Goal: Task Accomplishment & Management: Complete application form

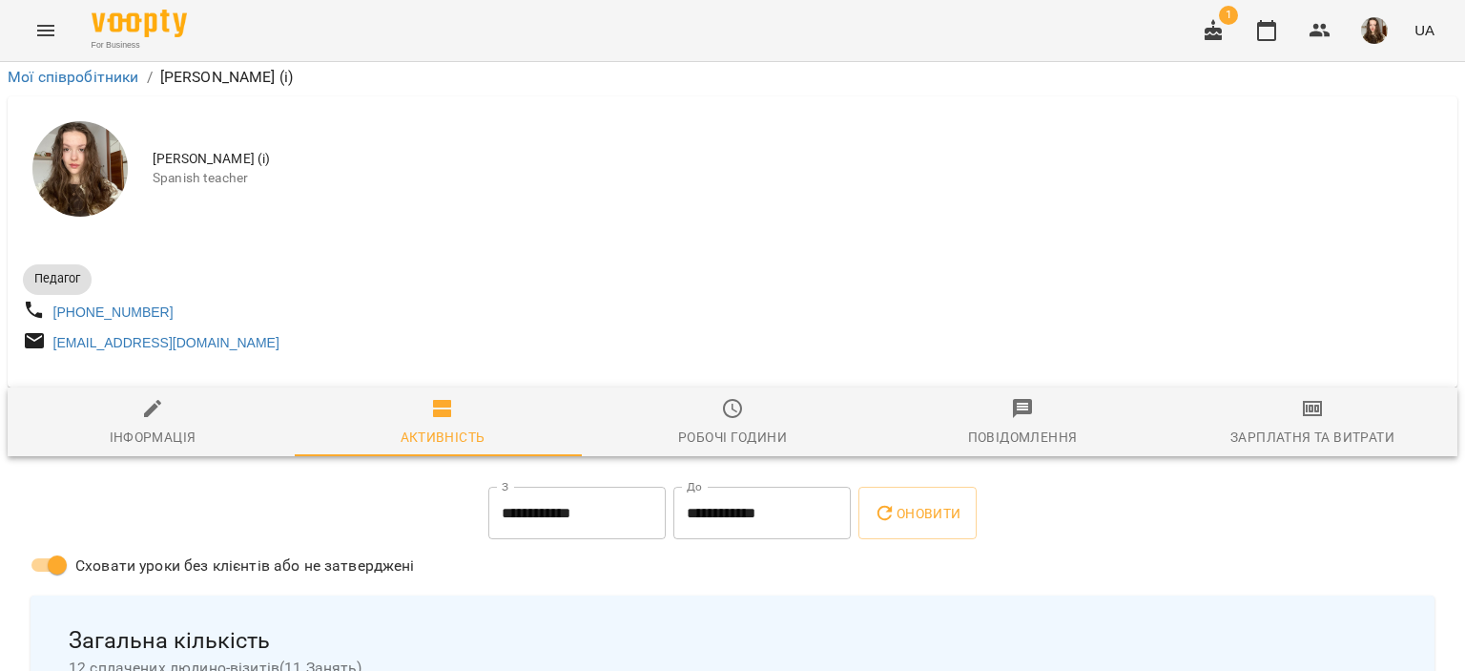
scroll to position [52, 0]
click at [1267, 24] on icon "button" at bounding box center [1266, 30] width 19 height 21
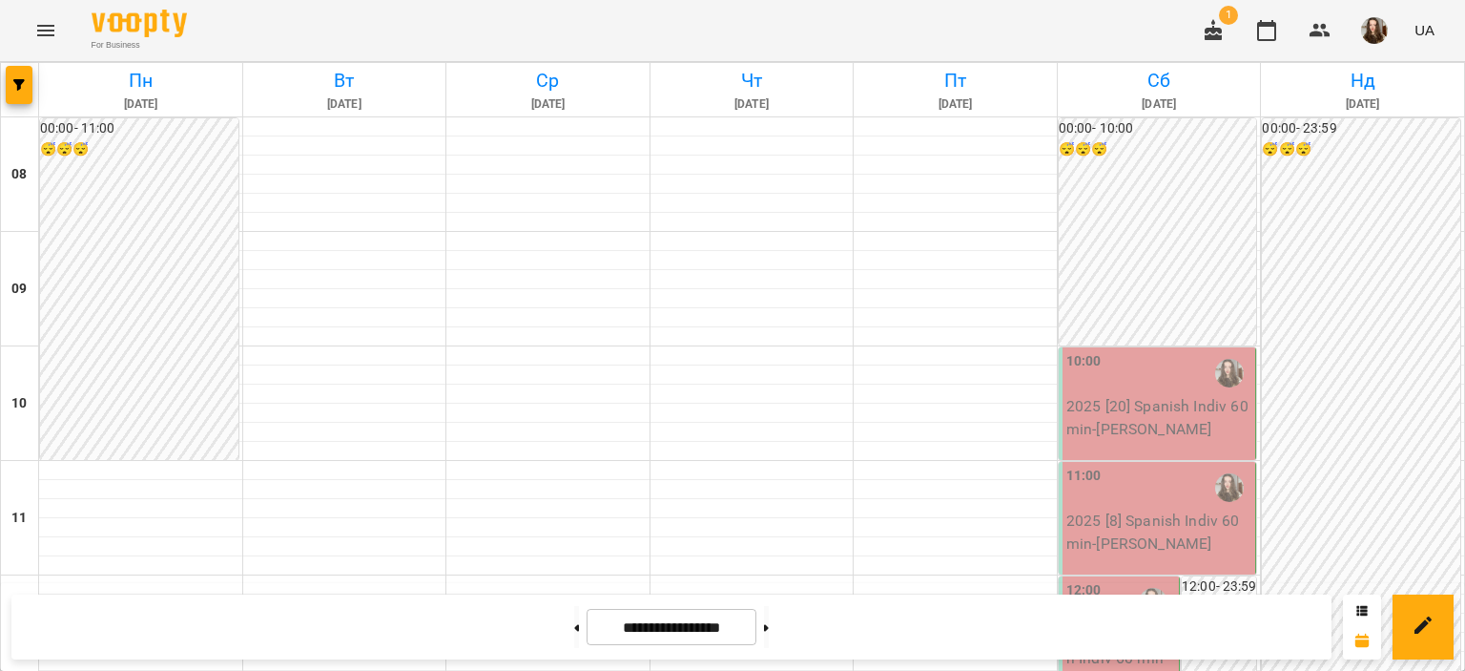
scroll to position [1030, 0]
click at [769, 636] on button at bounding box center [766, 627] width 5 height 42
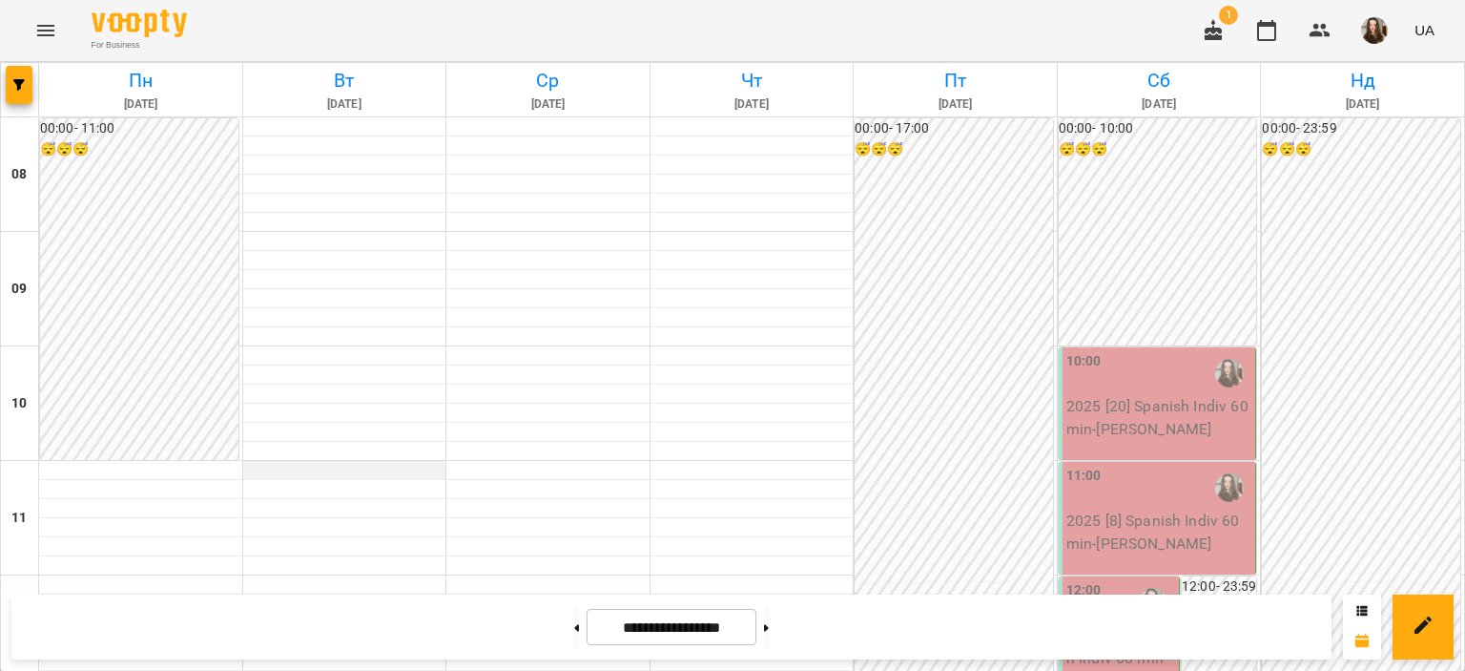
scroll to position [1042, 0]
click at [777, 648] on div at bounding box center [766, 627] width 20 height 42
click at [769, 632] on button at bounding box center [766, 627] width 5 height 42
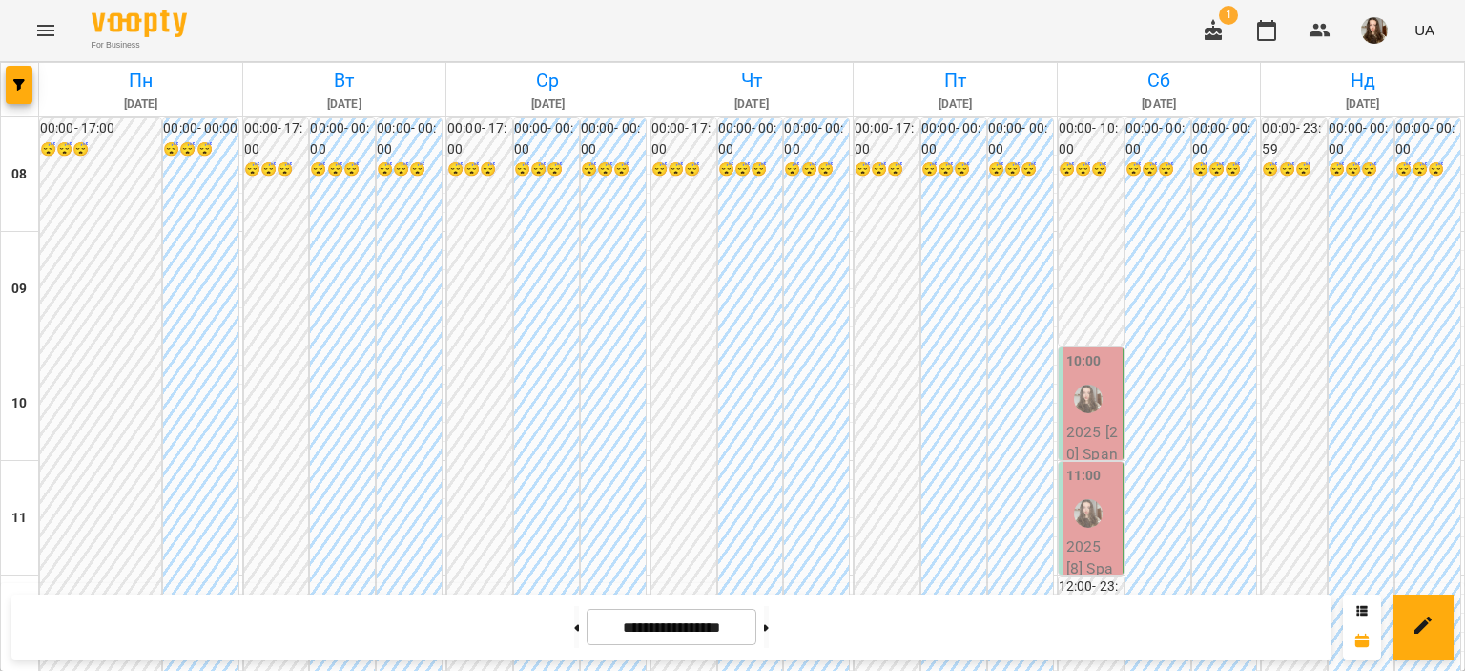
scroll to position [1249, 0]
click at [769, 621] on button at bounding box center [766, 627] width 5 height 42
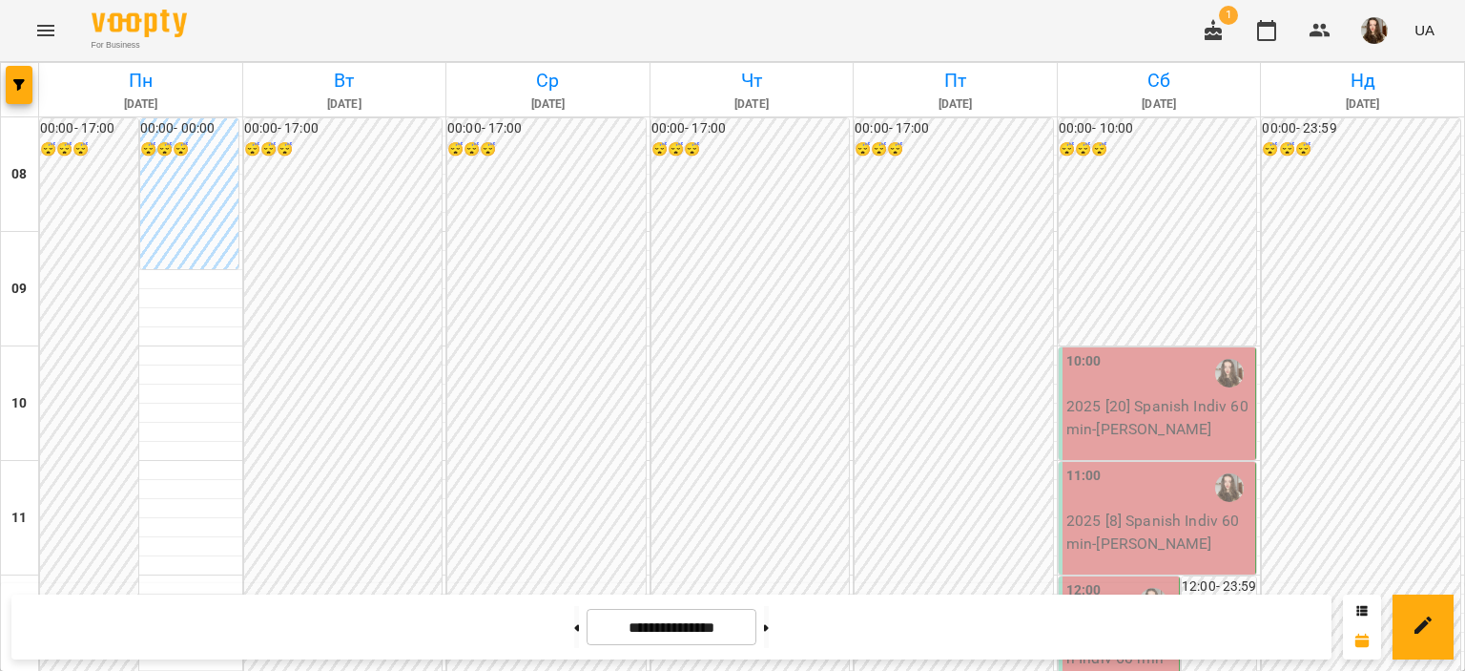
scroll to position [1026, 0]
click at [769, 625] on button at bounding box center [766, 627] width 5 height 42
type input "**********"
